Goal: Find specific page/section: Find specific page/section

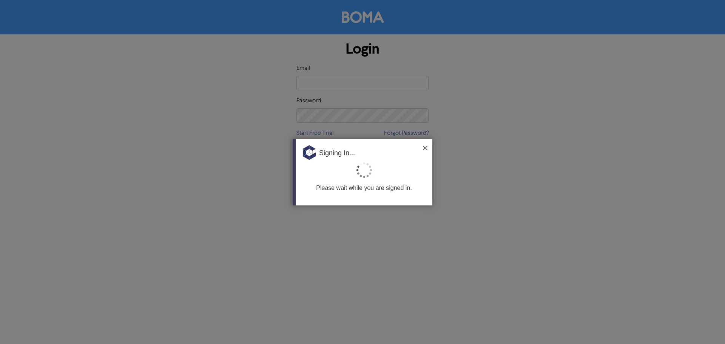
type input "[PERSON_NAME][EMAIL_ADDRESS][DOMAIN_NAME]"
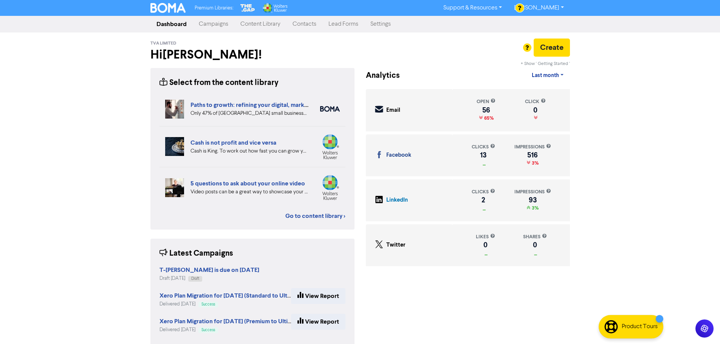
click at [305, 26] on link "Contacts" at bounding box center [304, 24] width 36 height 15
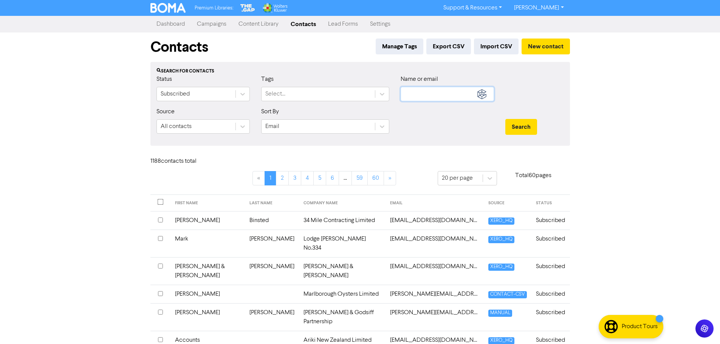
click at [442, 90] on input "text" at bounding box center [446, 94] width 93 height 14
type input "[PERSON_NAME]"
click at [505, 119] on button "Search" at bounding box center [521, 127] width 32 height 16
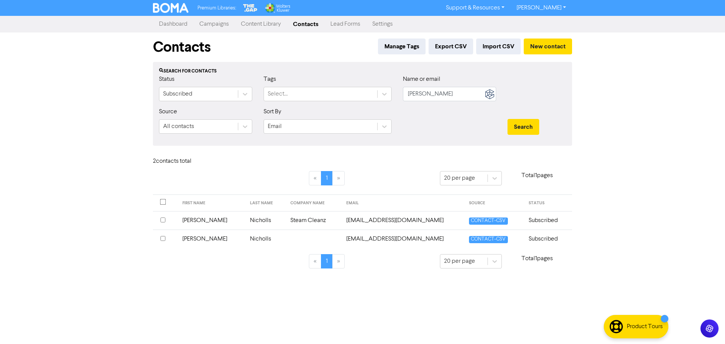
click at [557, 5] on link "[PERSON_NAME]" at bounding box center [542, 8] width 62 height 12
click at [544, 24] on button "Log Out" at bounding box center [541, 22] width 60 height 9
